Goal: Information Seeking & Learning: Learn about a topic

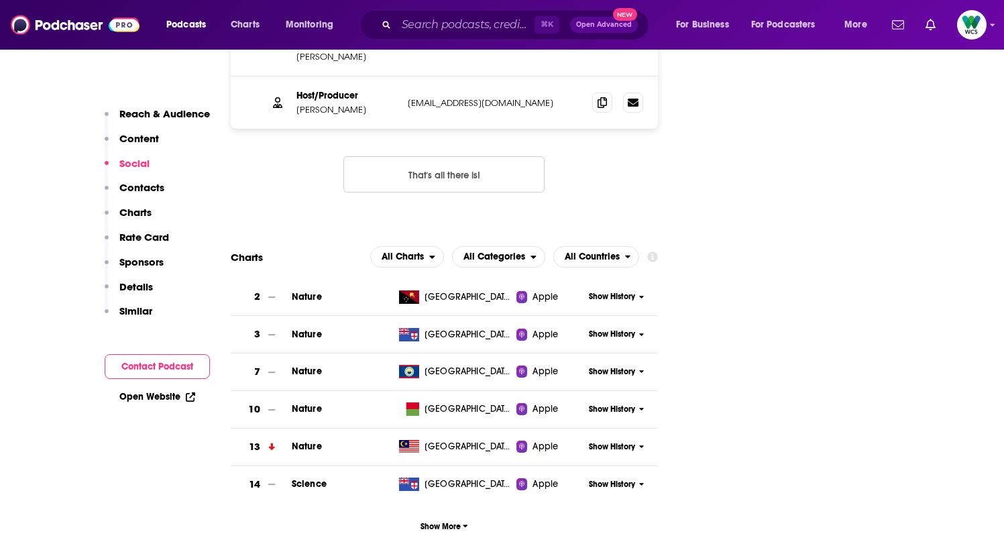
scroll to position [1584, 0]
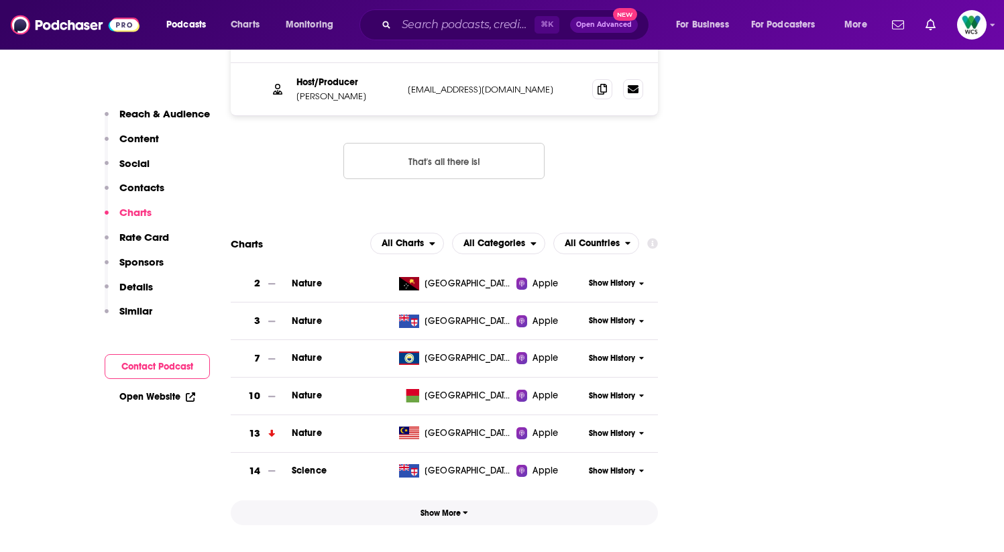
click at [437, 508] on span "Show More" at bounding box center [445, 512] width 48 height 9
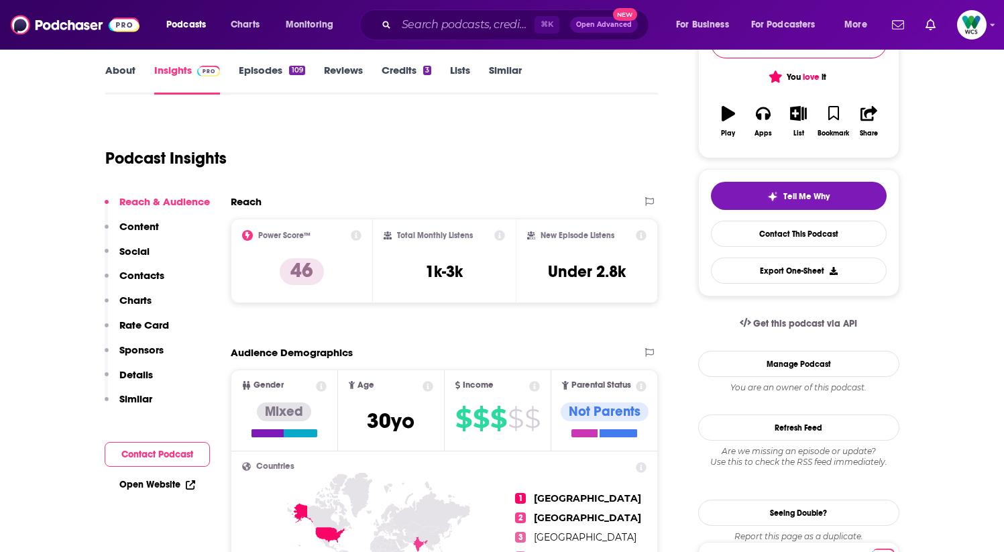
scroll to position [0, 0]
